Goal: Information Seeking & Learning: Learn about a topic

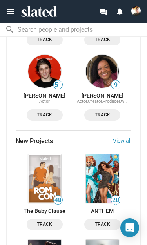
scroll to position [985, 0]
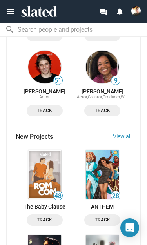
click at [130, 138] on link "View all" at bounding box center [122, 136] width 18 height 6
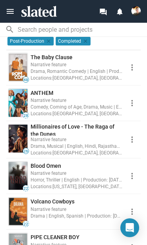
scroll to position [119, 0]
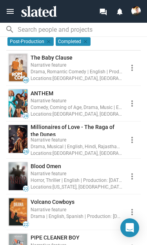
click at [14, 12] on mat-icon "menu" at bounding box center [9, 11] width 9 height 9
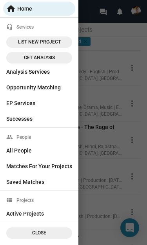
click at [25, 8] on span "home Home" at bounding box center [39, 9] width 66 height 14
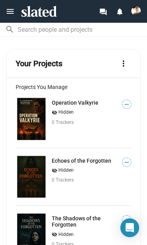
click at [81, 106] on link "Operation Valkyrie" at bounding box center [75, 103] width 47 height 6
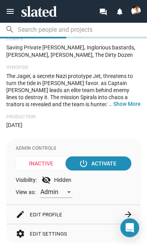
scroll to position [349, 0]
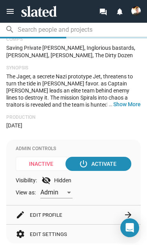
click at [134, 101] on button "… Show More" at bounding box center [126, 104] width 27 height 7
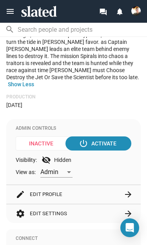
scroll to position [388, 0]
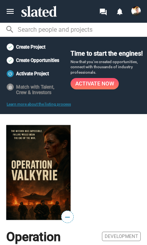
click at [11, 14] on mat-icon "menu" at bounding box center [9, 11] width 9 height 9
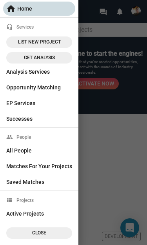
click at [42, 13] on span "home Home" at bounding box center [39, 9] width 66 height 14
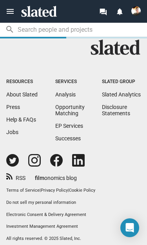
scroll to position [2093, 0]
